Goal: Task Accomplishment & Management: Complete application form

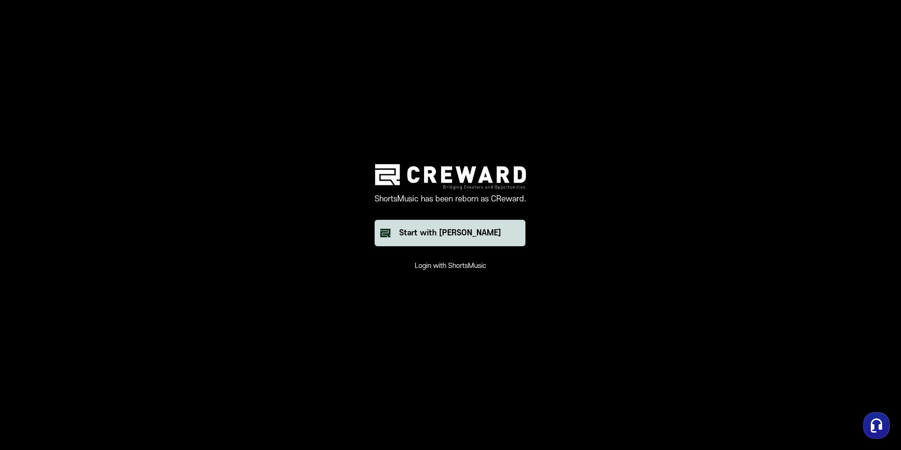
click at [454, 235] on div "Start with [PERSON_NAME]" at bounding box center [450, 232] width 102 height 11
click at [419, 266] on button "Login with ShortsMusic" at bounding box center [451, 265] width 72 height 9
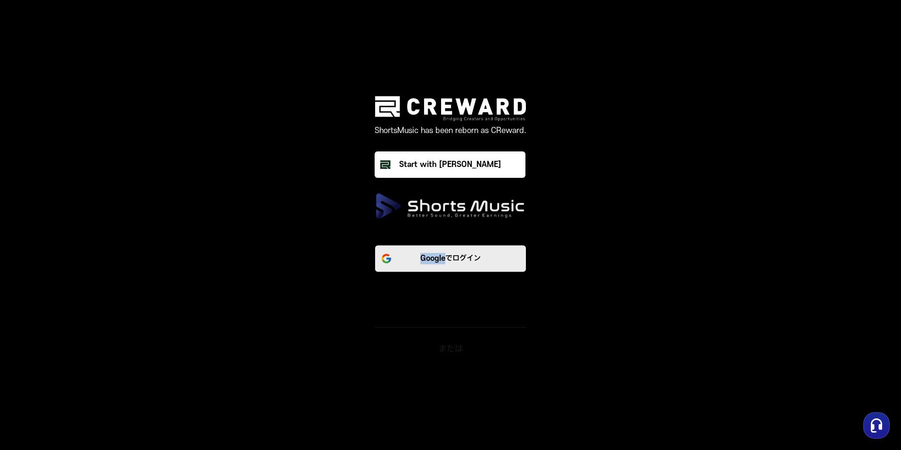
click at [419, 266] on div "Googleでログイン" at bounding box center [450, 251] width 151 height 34
drag, startPoint x: 419, startPoint y: 266, endPoint x: 432, endPoint y: 288, distance: 25.4
click at [431, 291] on div "Googleでログイン または e-mailでスタート" at bounding box center [450, 290] width 283 height 127
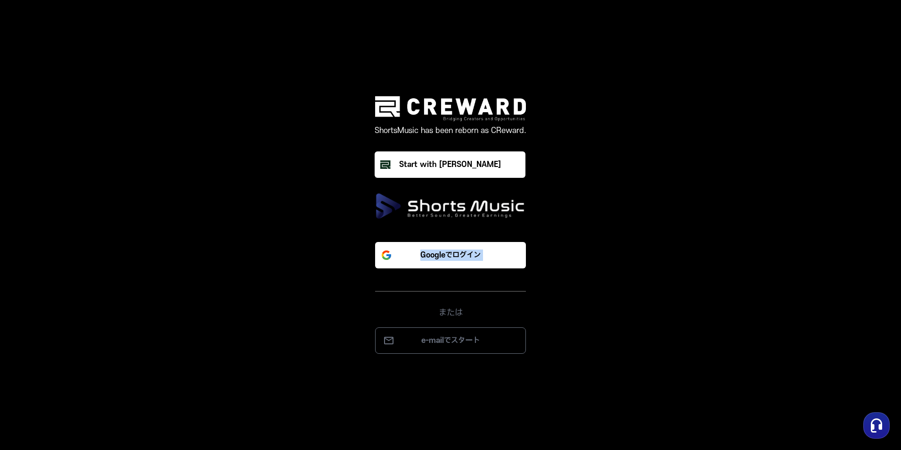
drag, startPoint x: 432, startPoint y: 288, endPoint x: 433, endPoint y: 272, distance: 15.6
click at [432, 287] on div "Googleでログイン または e-mailでスタート" at bounding box center [450, 290] width 283 height 127
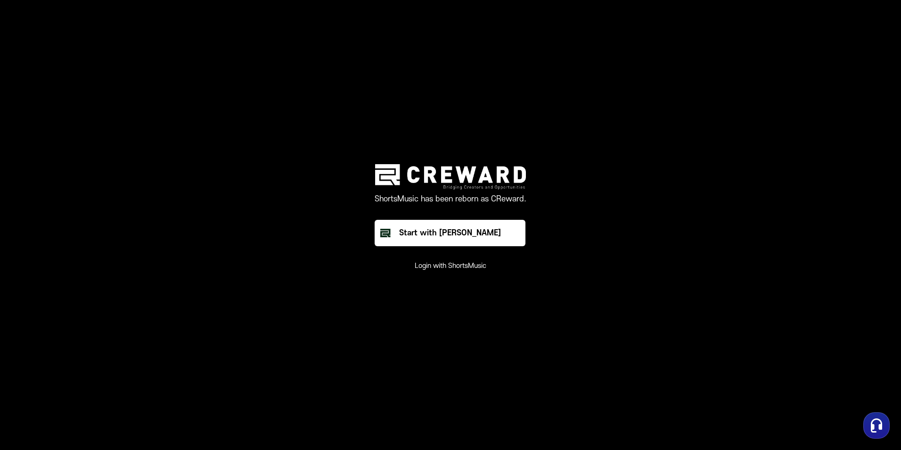
click at [458, 323] on main "ShortsMusic has been reborn as CReward. Start with Creward Login with ShortsMus…" at bounding box center [450, 225] width 901 height 450
click at [456, 321] on main "ShortsMusic has been reborn as CReward. Start with Creward Login with ShortsMus…" at bounding box center [450, 225] width 901 height 450
click at [447, 322] on main "ShortsMusic has been reborn as CReward. Start with Creward Login with ShortsMus…" at bounding box center [450, 225] width 901 height 450
drag, startPoint x: 447, startPoint y: 322, endPoint x: 431, endPoint y: 374, distance: 54.3
click at [431, 374] on main "ShortsMusic has been reborn as CReward. Start with Creward Login with ShortsMus…" at bounding box center [450, 225] width 901 height 450
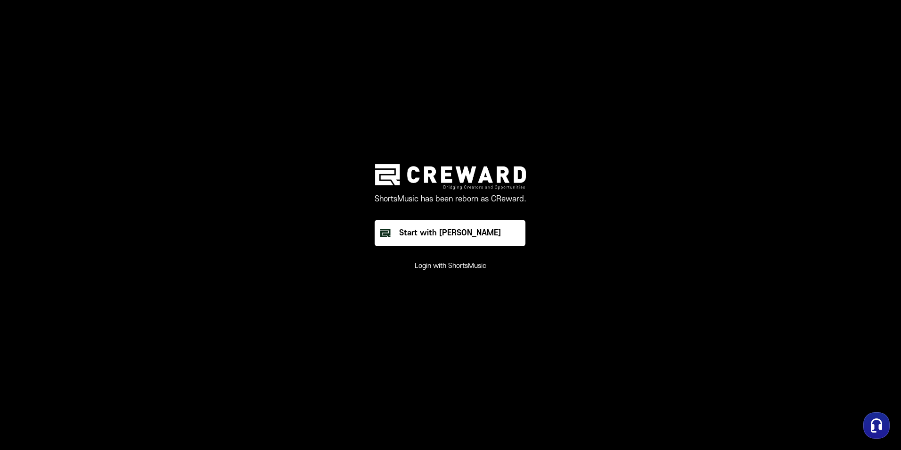
click at [487, 449] on html "ShortsMusic has been reborn as CReward. Start with Creward Login with ShortsMus…" at bounding box center [450, 225] width 901 height 450
click at [474, 235] on div "Start with [PERSON_NAME]" at bounding box center [450, 232] width 102 height 11
